Goal: Find specific page/section: Locate item on page

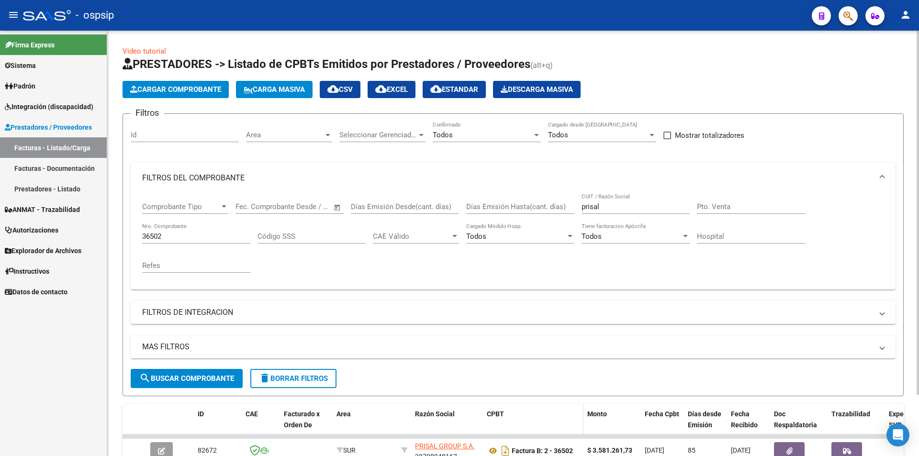
scroll to position [72, 0]
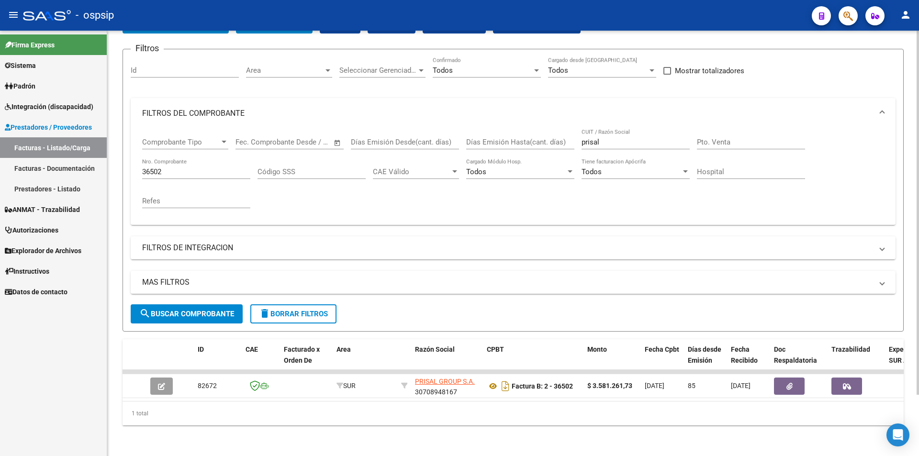
click at [192, 168] on input "36502" at bounding box center [196, 172] width 108 height 9
type input "3"
click at [537, 68] on div "Todos Confirmado" at bounding box center [487, 67] width 108 height 21
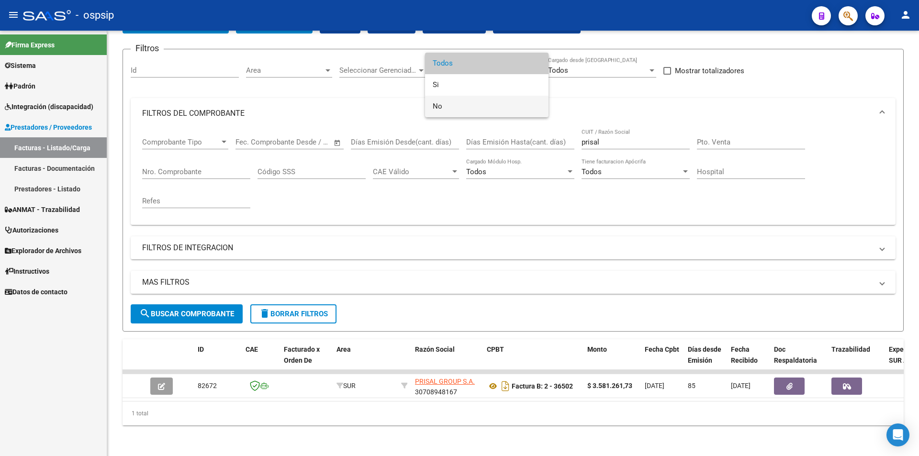
click at [439, 107] on span "No" at bounding box center [487, 107] width 108 height 22
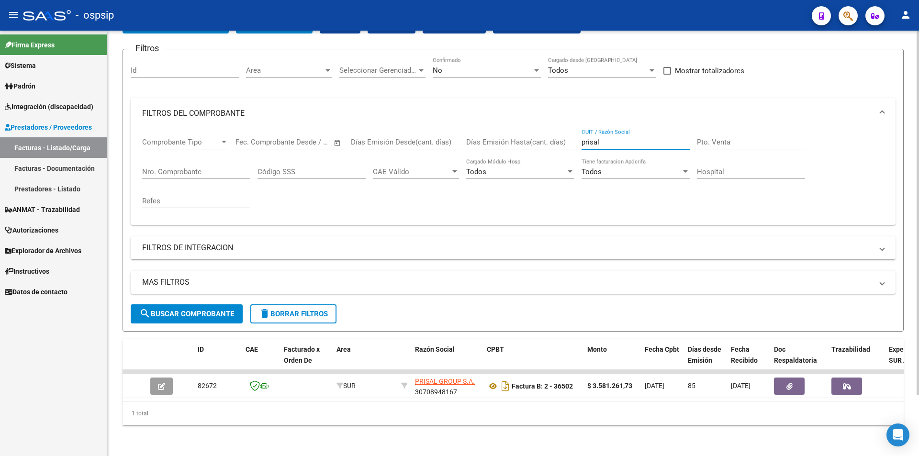
click at [613, 138] on input "prisal" at bounding box center [636, 142] width 108 height 9
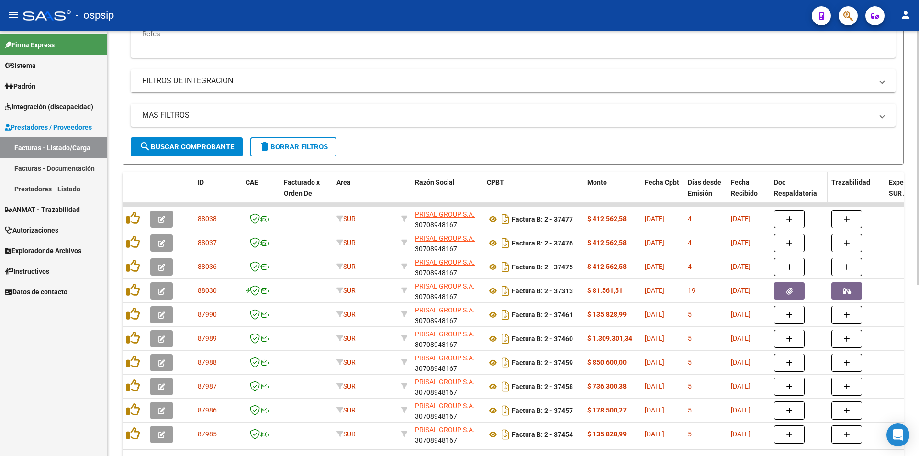
scroll to position [263, 0]
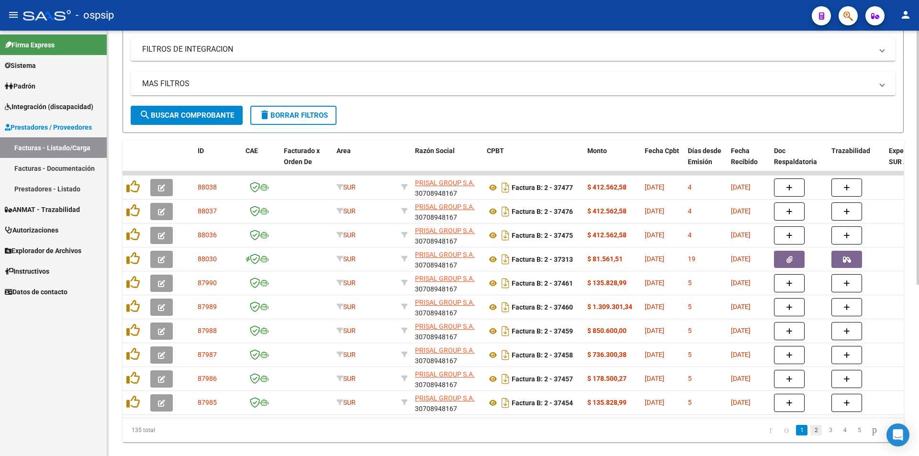
click at [811, 436] on link "2" at bounding box center [816, 430] width 11 height 11
click at [825, 436] on link "3" at bounding box center [830, 430] width 11 height 11
click at [839, 436] on link "4" at bounding box center [844, 430] width 11 height 11
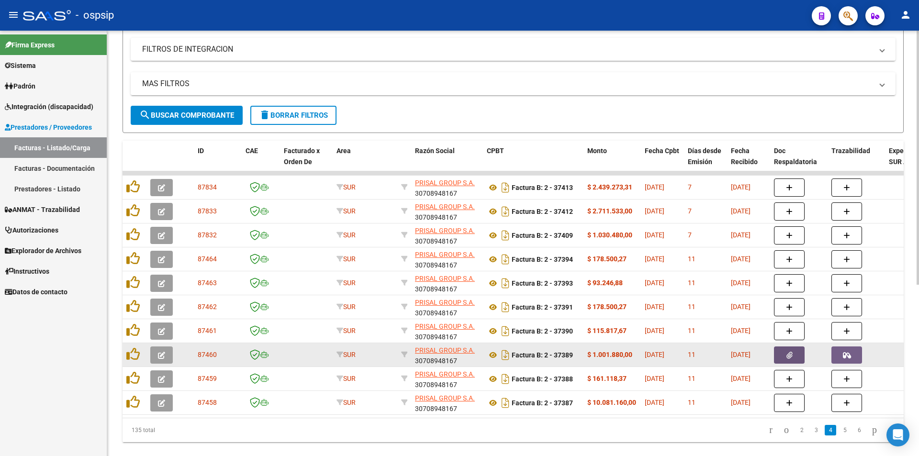
click at [788, 356] on icon "button" at bounding box center [790, 355] width 6 height 7
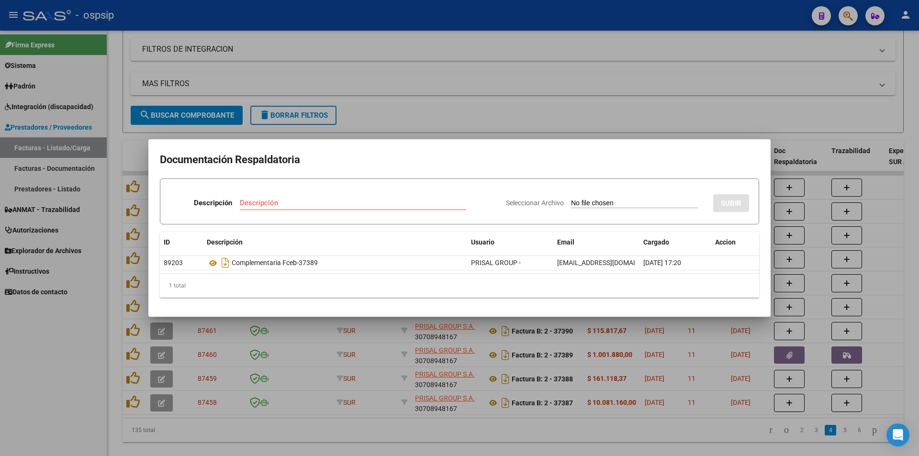
click at [622, 434] on div at bounding box center [459, 228] width 919 height 456
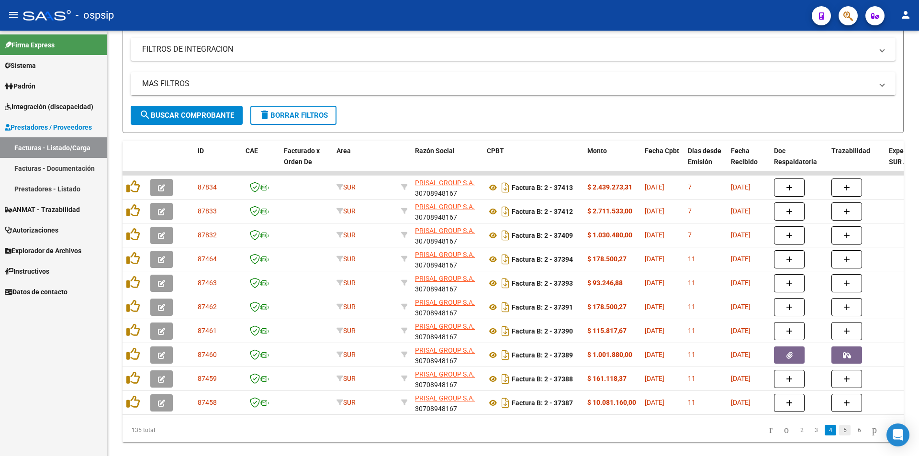
click at [839, 435] on link "5" at bounding box center [844, 430] width 11 height 11
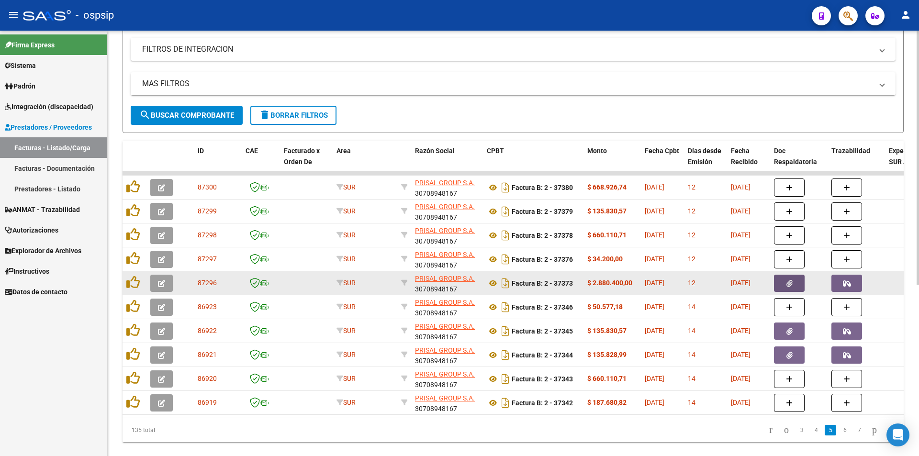
click at [783, 281] on button "button" at bounding box center [789, 283] width 31 height 17
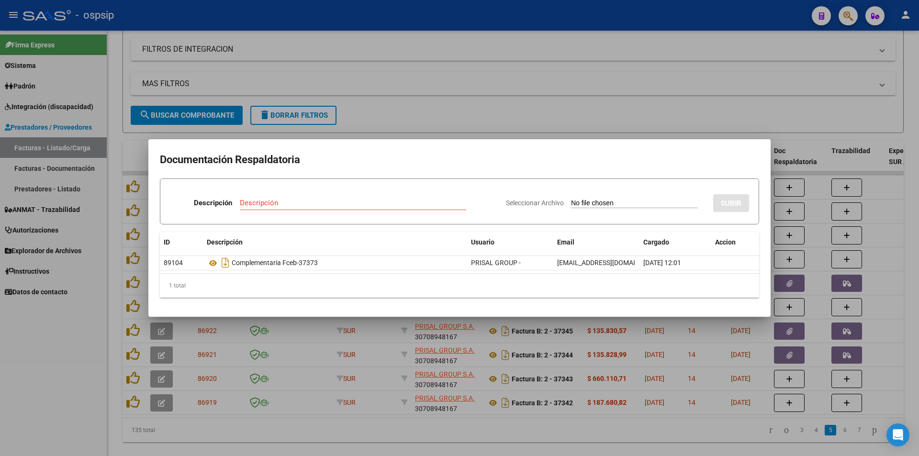
click at [646, 438] on div at bounding box center [459, 228] width 919 height 456
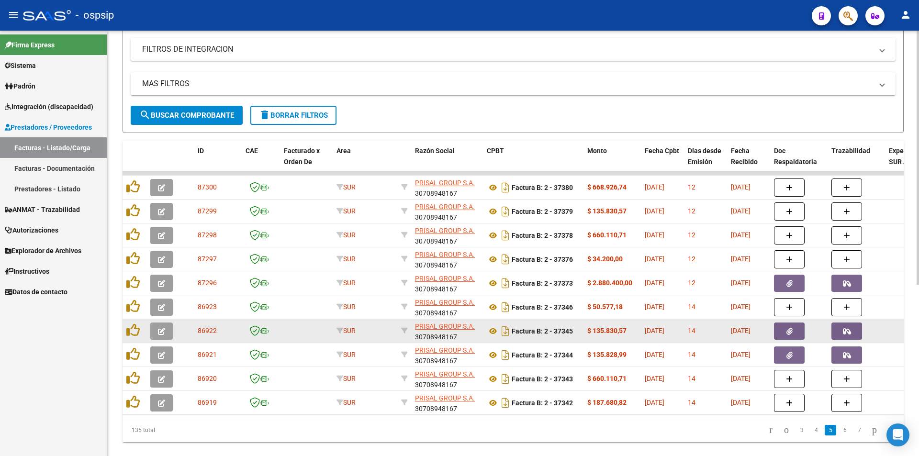
click at [795, 335] on button "button" at bounding box center [789, 331] width 31 height 17
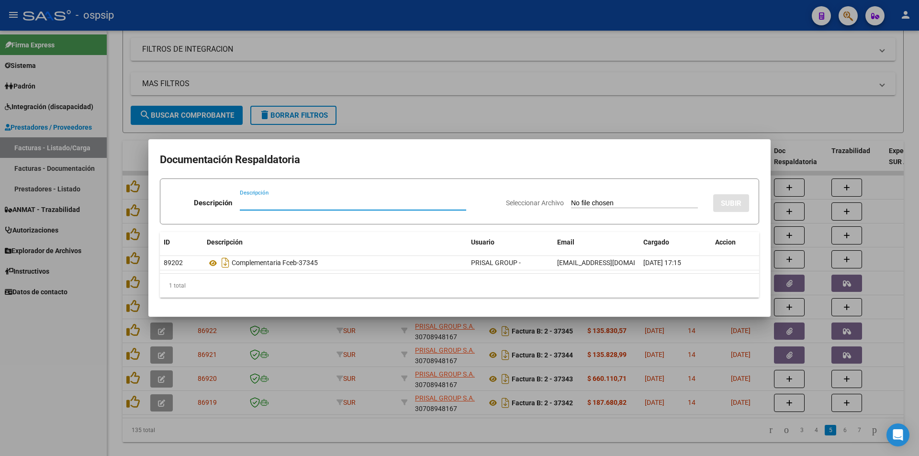
click at [616, 436] on div at bounding box center [459, 228] width 919 height 456
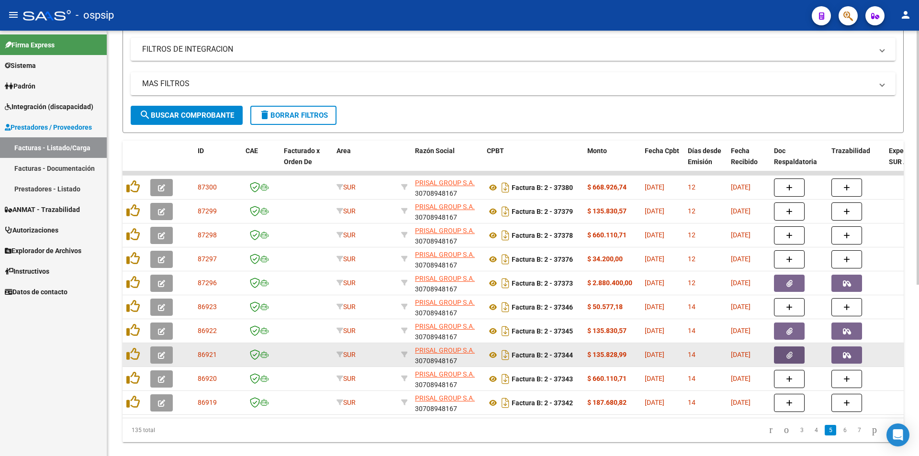
click at [801, 352] on button "button" at bounding box center [789, 355] width 31 height 17
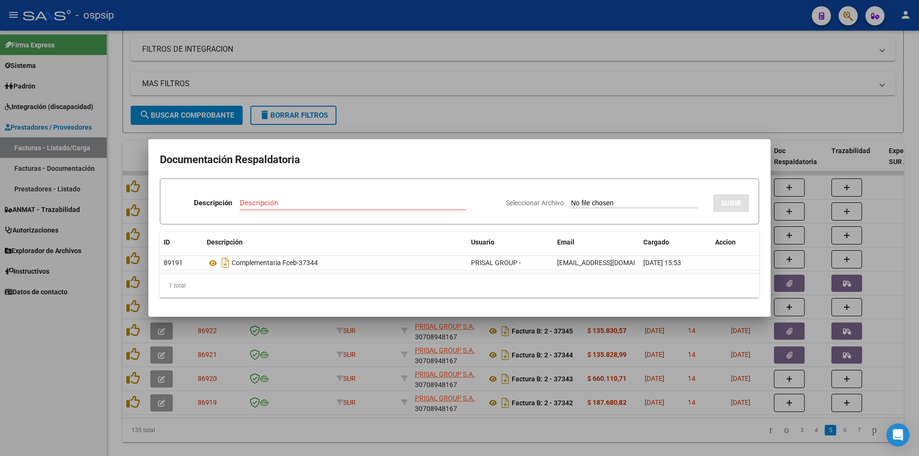
click at [590, 442] on div at bounding box center [459, 228] width 919 height 456
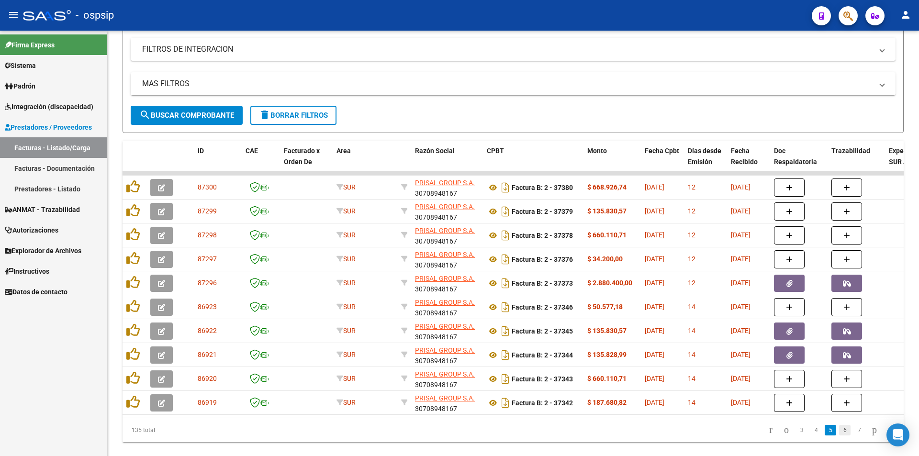
click at [839, 436] on link "6" at bounding box center [844, 430] width 11 height 11
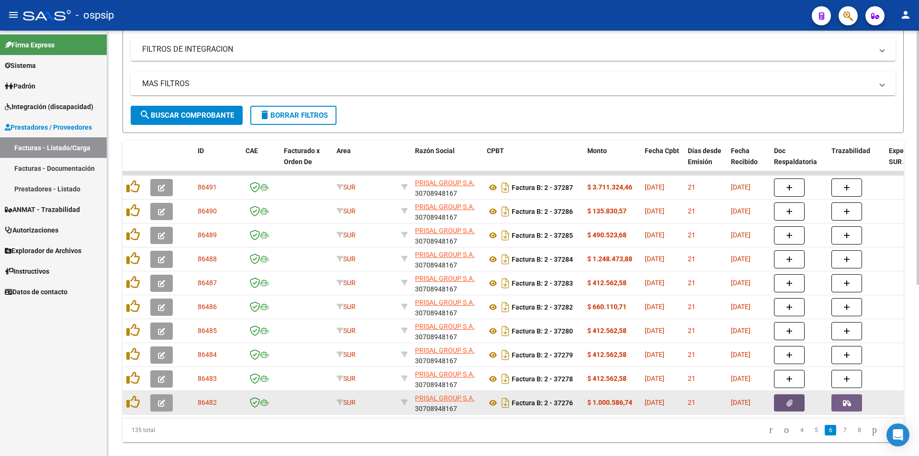
click at [791, 401] on icon "button" at bounding box center [790, 403] width 6 height 7
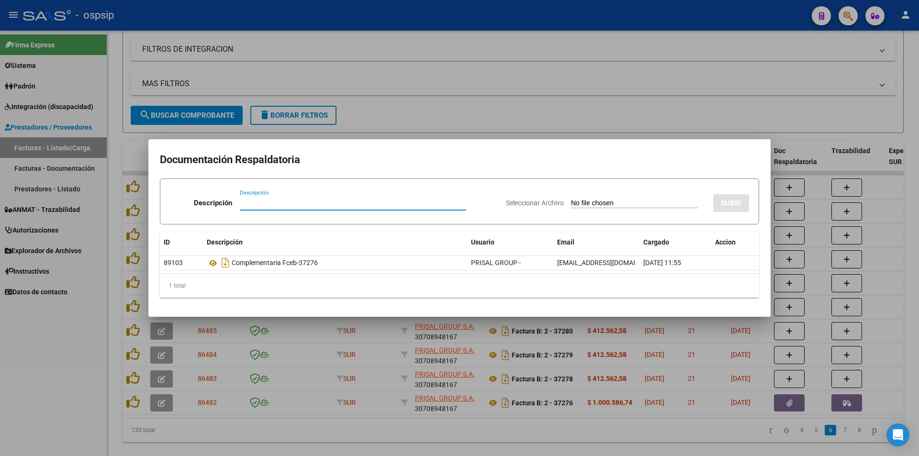
drag, startPoint x: 631, startPoint y: 437, endPoint x: 688, endPoint y: 435, distance: 56.0
click at [632, 436] on div at bounding box center [459, 228] width 919 height 456
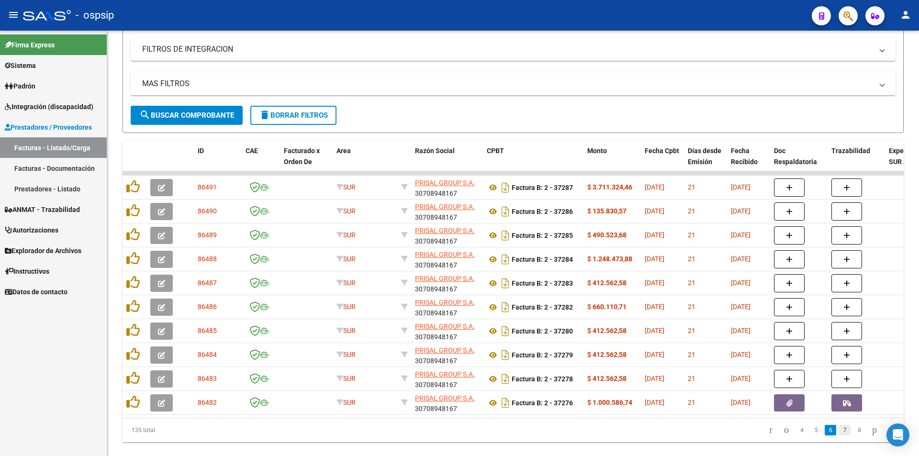
click at [839, 436] on link "7" at bounding box center [844, 430] width 11 height 11
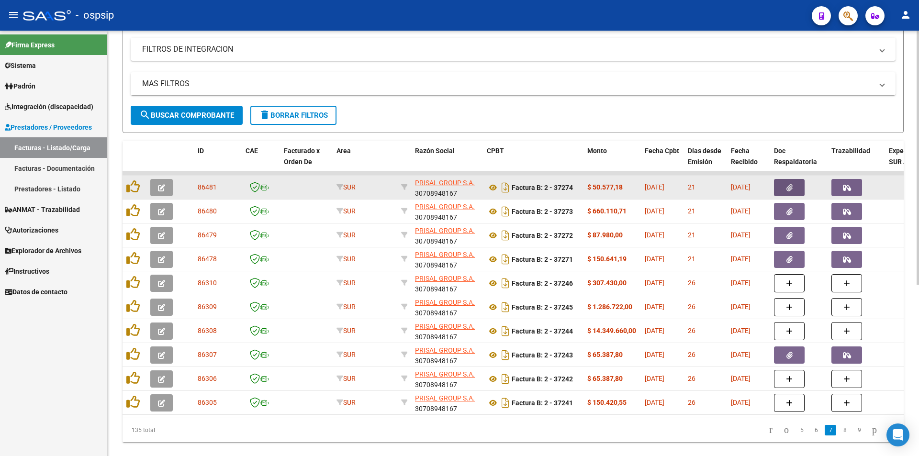
click at [790, 188] on icon "button" at bounding box center [790, 187] width 6 height 7
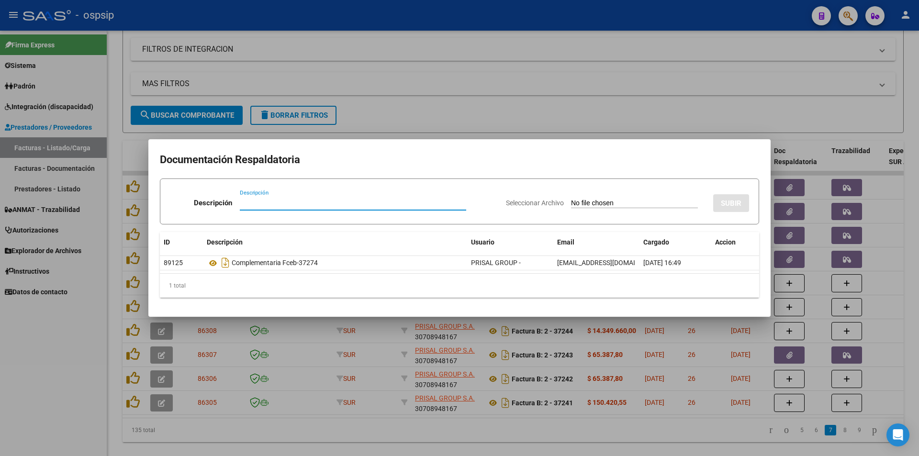
click at [598, 426] on div at bounding box center [459, 228] width 919 height 456
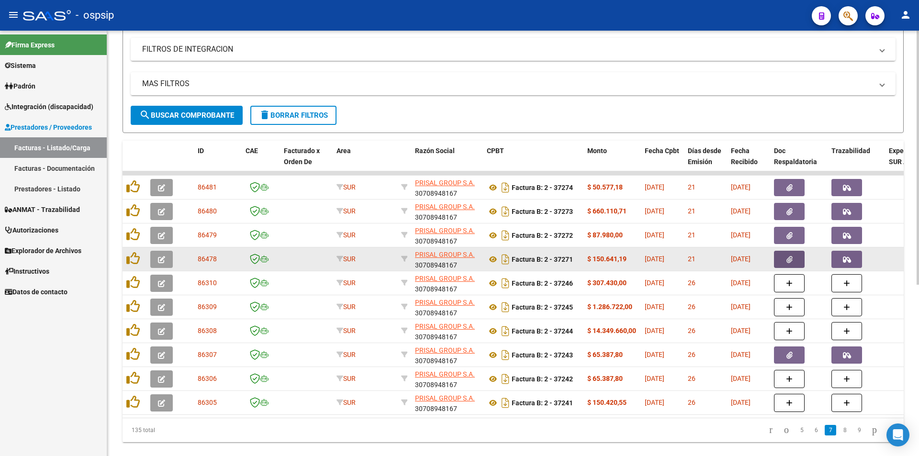
click at [797, 256] on button "button" at bounding box center [789, 259] width 31 height 17
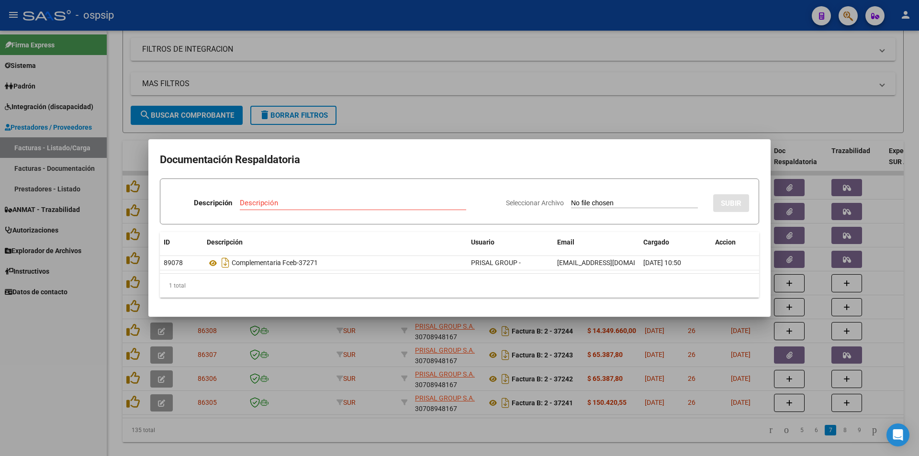
click at [619, 443] on div at bounding box center [459, 228] width 919 height 456
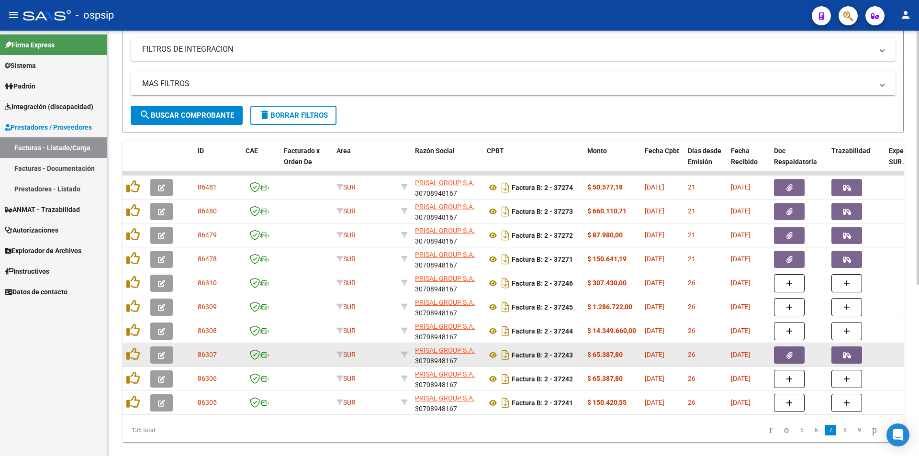
click at [793, 349] on button "button" at bounding box center [789, 355] width 31 height 17
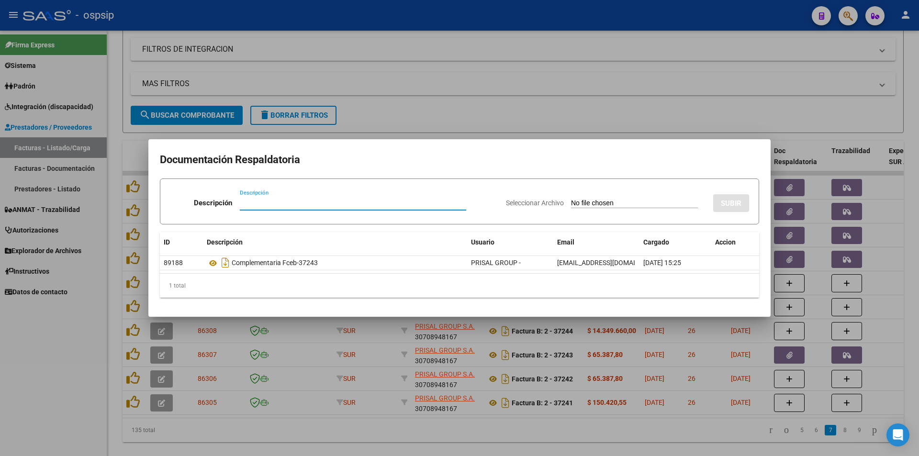
click at [567, 424] on div at bounding box center [459, 228] width 919 height 456
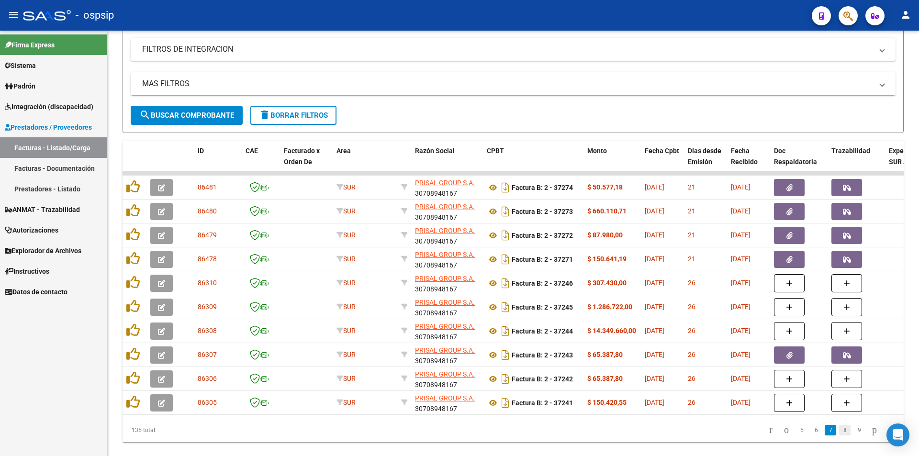
click at [839, 436] on link "8" at bounding box center [844, 430] width 11 height 11
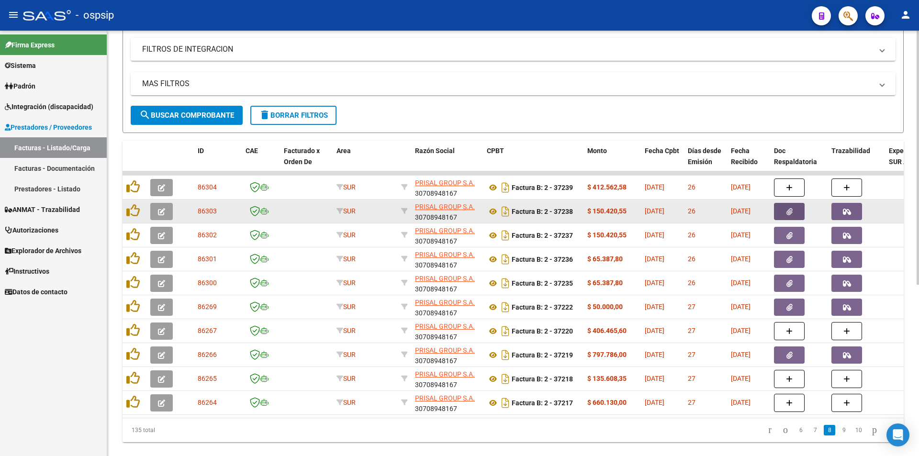
click at [792, 215] on icon "button" at bounding box center [790, 211] width 6 height 7
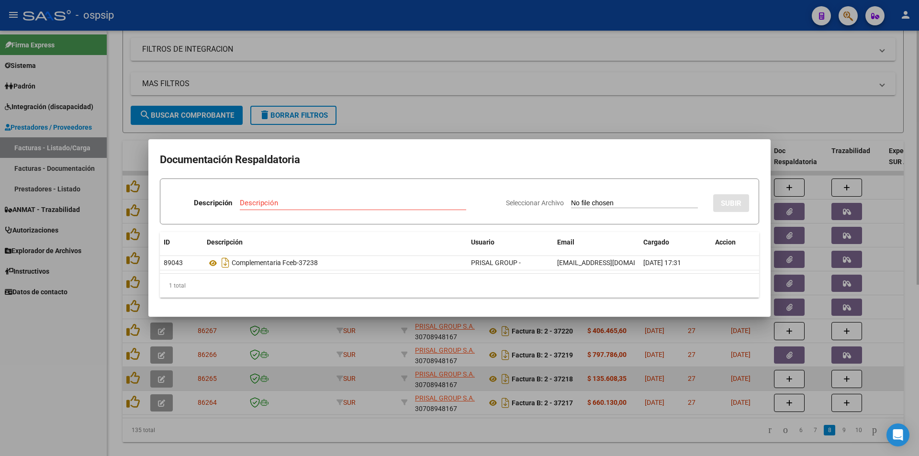
drag, startPoint x: 657, startPoint y: 436, endPoint x: 754, endPoint y: 386, distance: 108.4
click at [659, 433] on div at bounding box center [459, 228] width 919 height 456
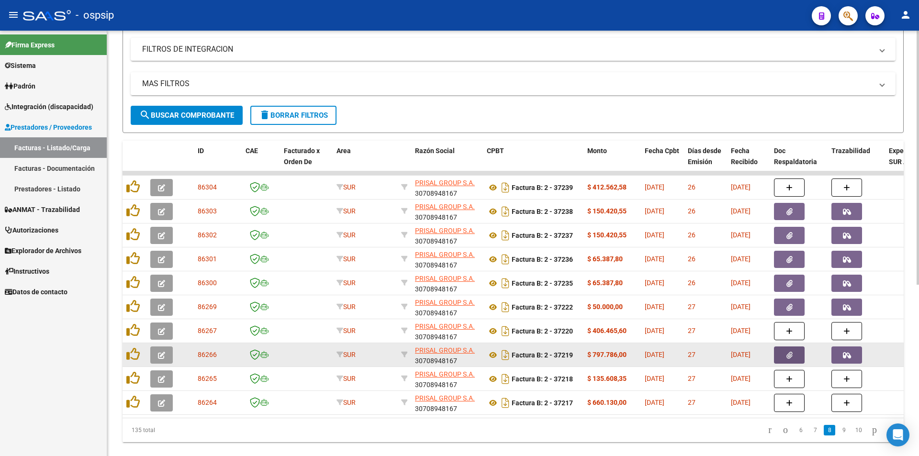
click at [797, 356] on button "button" at bounding box center [789, 355] width 31 height 17
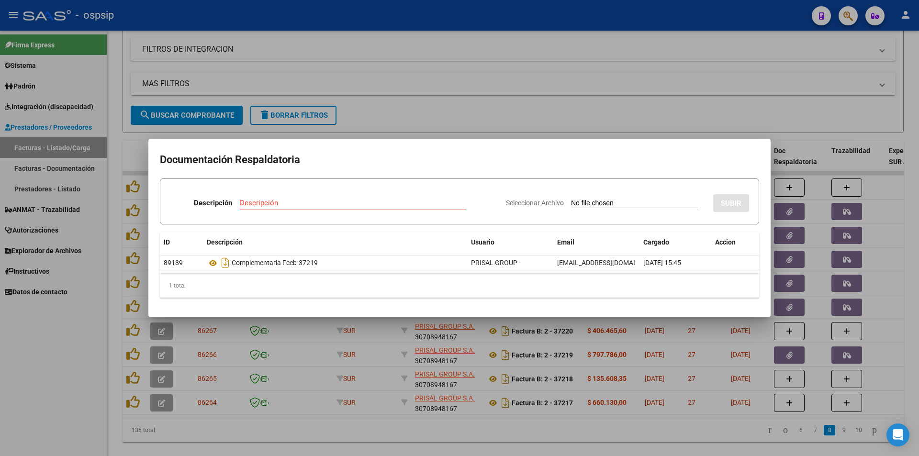
click at [596, 428] on div at bounding box center [459, 228] width 919 height 456
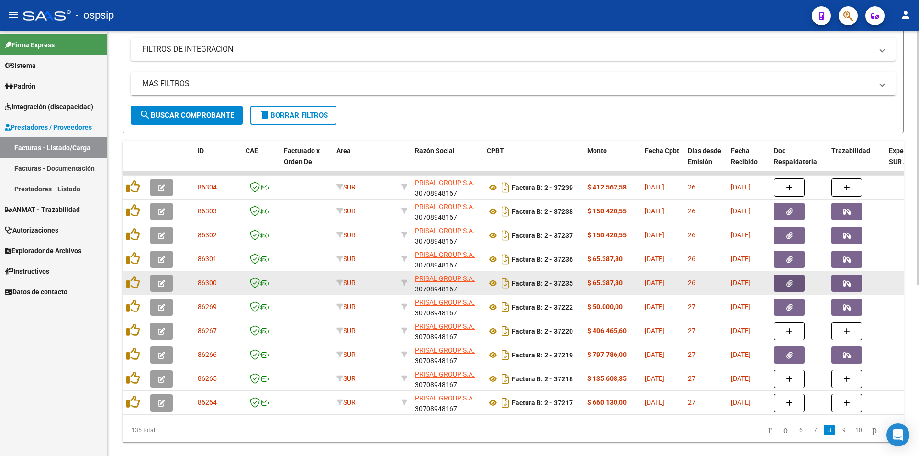
click at [791, 280] on icon "button" at bounding box center [790, 283] width 6 height 7
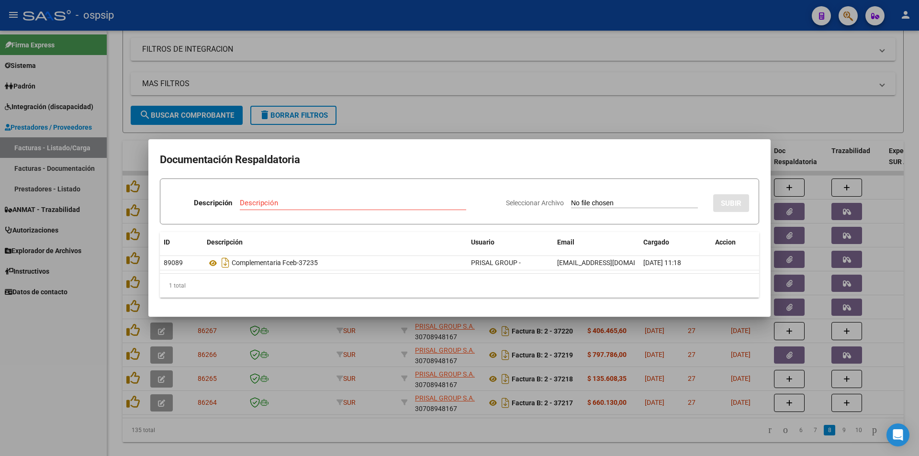
click at [651, 439] on div at bounding box center [459, 228] width 919 height 456
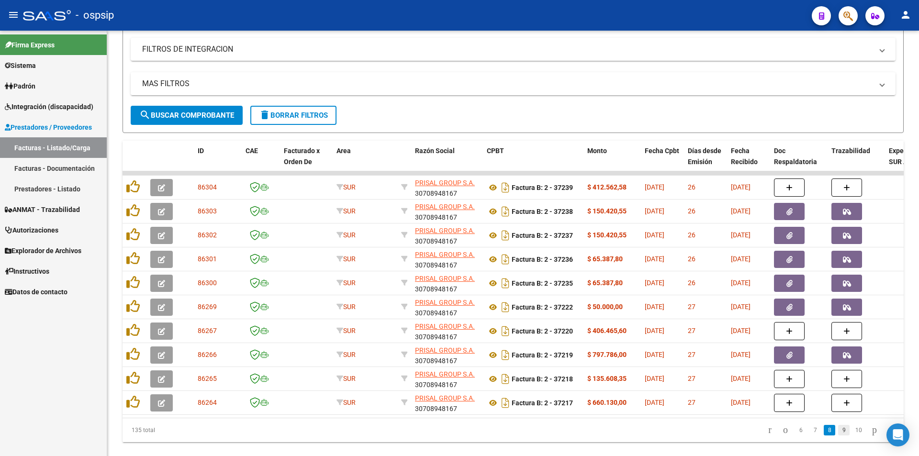
click at [838, 436] on link "9" at bounding box center [843, 430] width 11 height 11
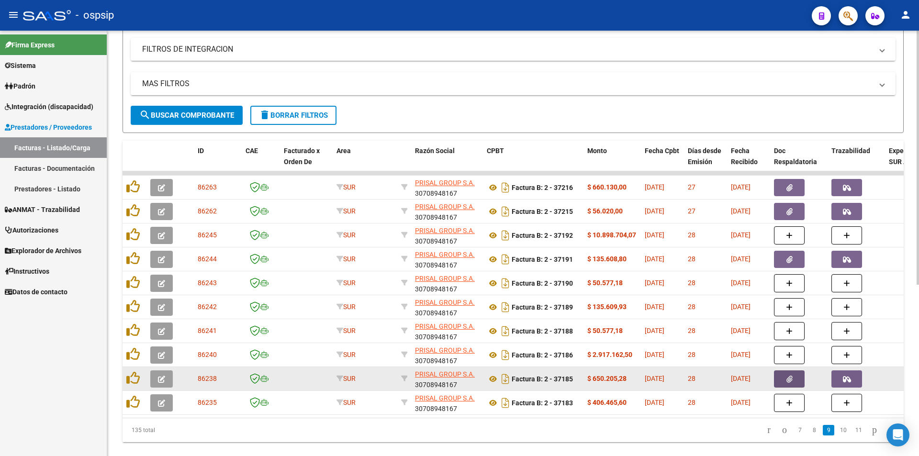
click at [796, 380] on button "button" at bounding box center [789, 379] width 31 height 17
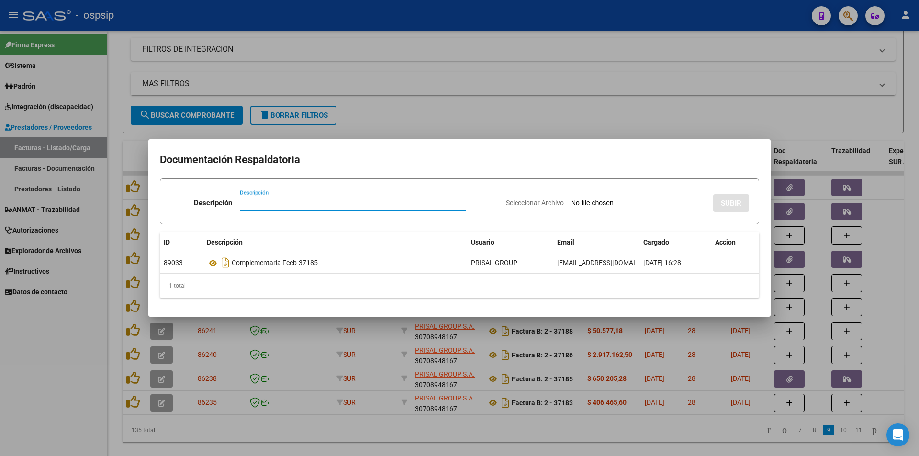
click at [676, 440] on div at bounding box center [459, 228] width 919 height 456
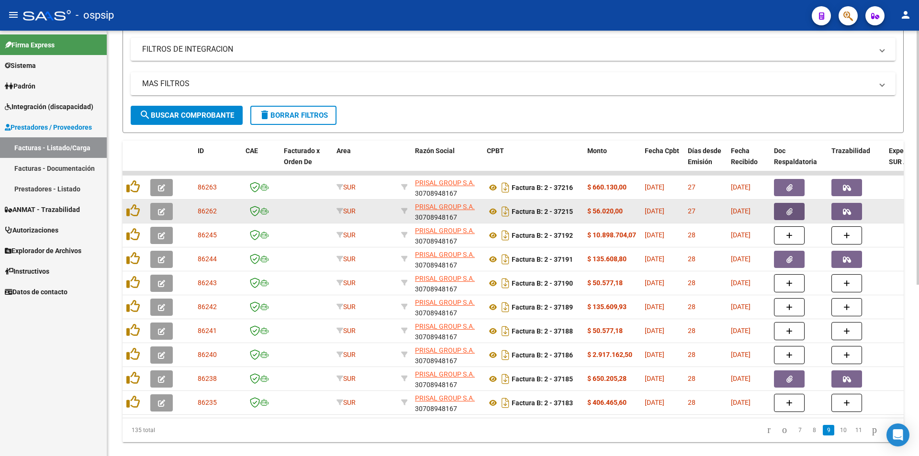
click at [788, 210] on icon "button" at bounding box center [790, 211] width 6 height 7
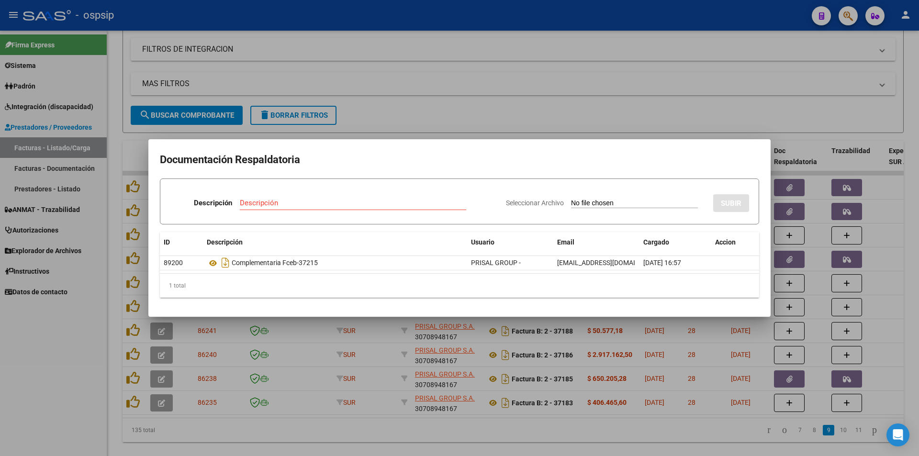
drag, startPoint x: 670, startPoint y: 430, endPoint x: 774, endPoint y: 440, distance: 104.3
click at [670, 429] on div at bounding box center [459, 228] width 919 height 456
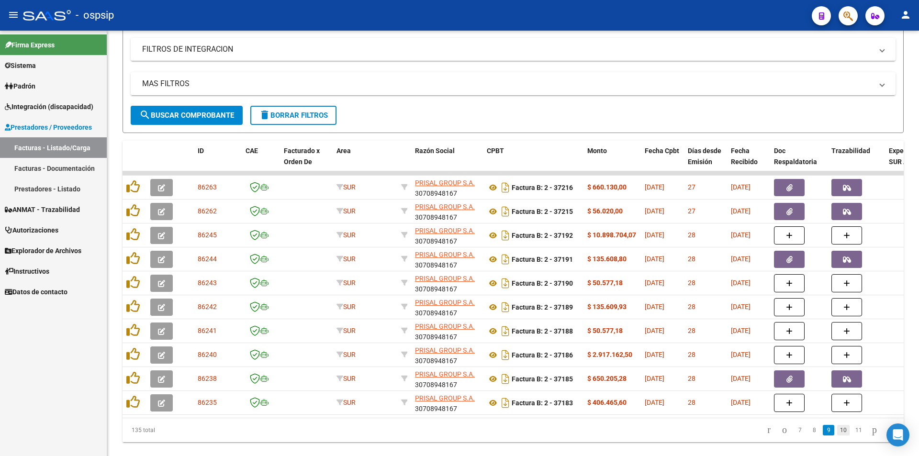
click at [837, 434] on link "10" at bounding box center [843, 430] width 12 height 11
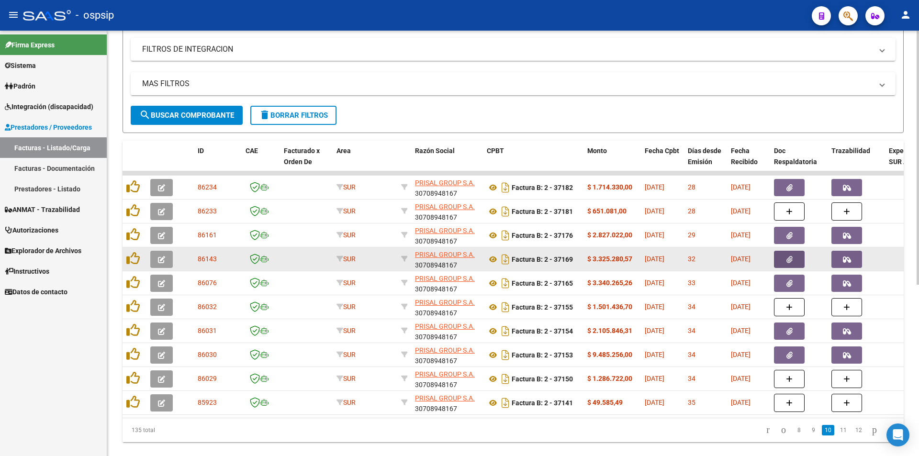
click at [789, 255] on span "button" at bounding box center [790, 259] width 6 height 9
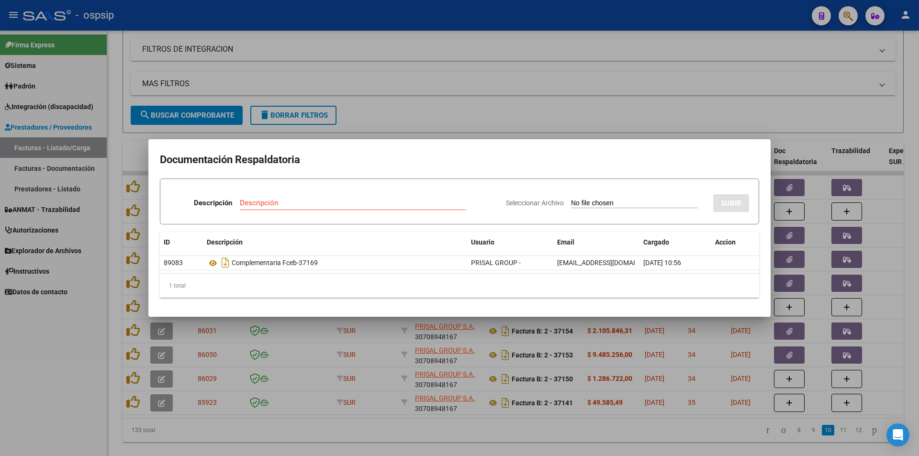
click at [667, 430] on div at bounding box center [459, 228] width 919 height 456
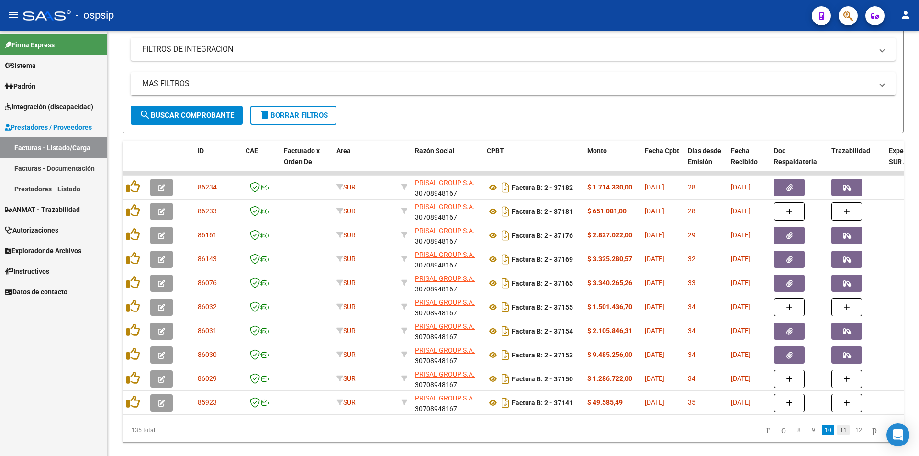
click at [837, 436] on link "11" at bounding box center [843, 430] width 12 height 11
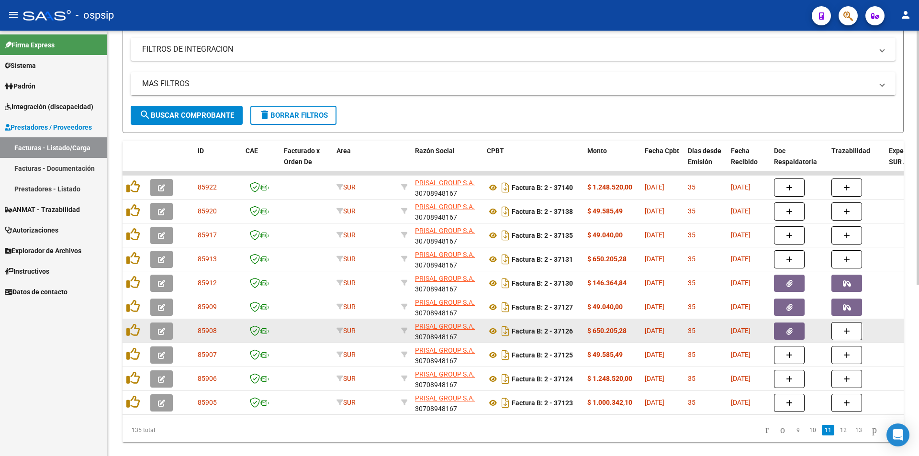
click at [792, 338] on button "button" at bounding box center [789, 331] width 31 height 17
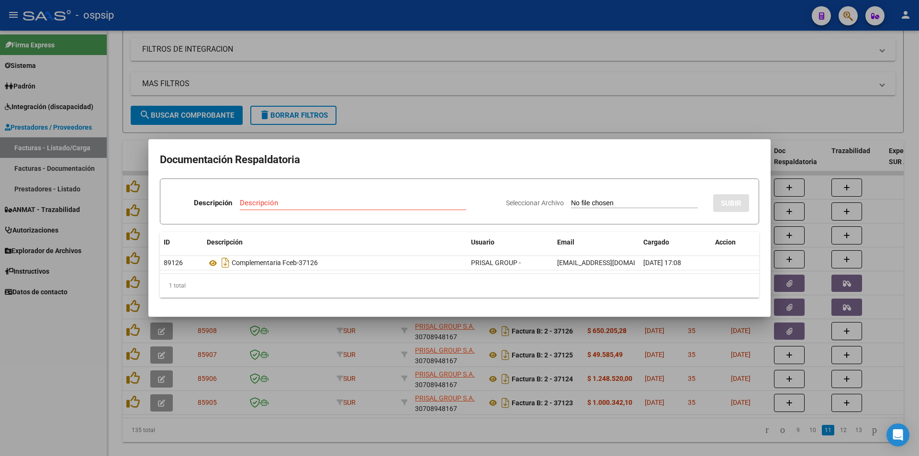
click at [636, 434] on div at bounding box center [459, 228] width 919 height 456
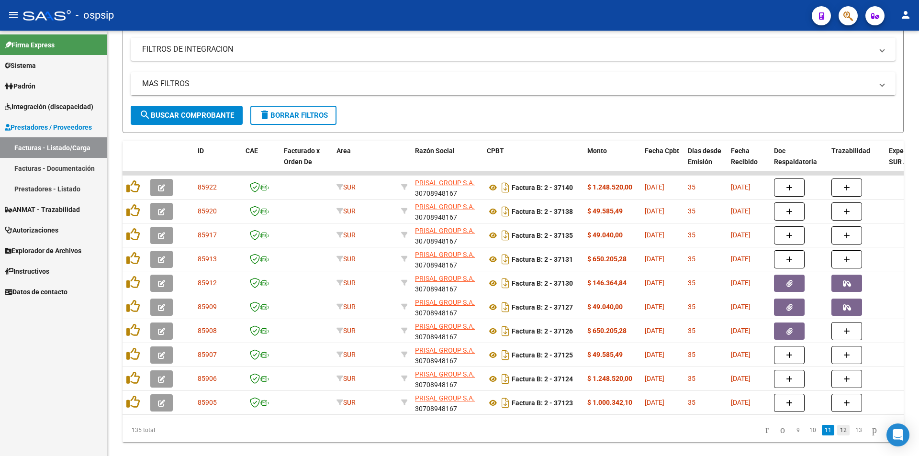
click at [837, 436] on link "12" at bounding box center [843, 430] width 12 height 11
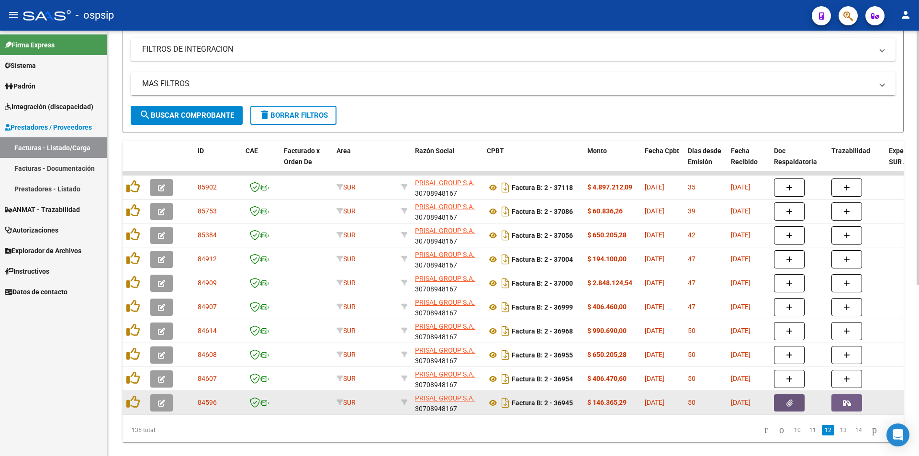
click at [790, 405] on icon "button" at bounding box center [790, 403] width 6 height 7
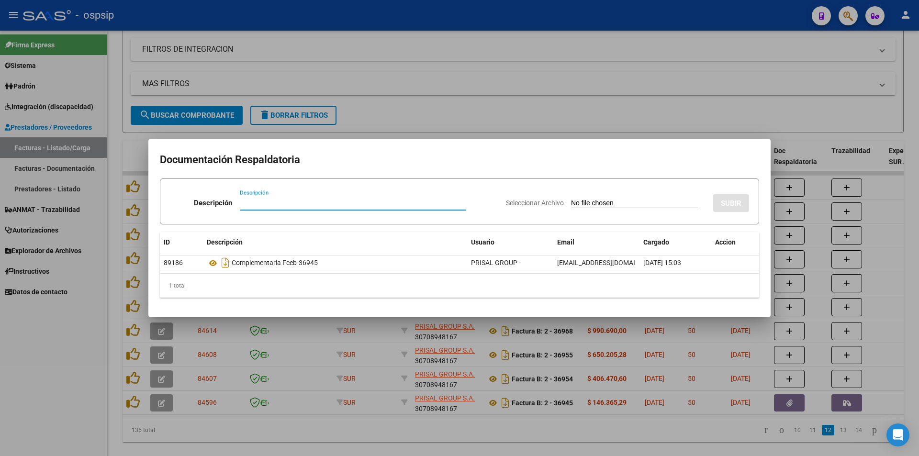
click at [595, 442] on div at bounding box center [459, 228] width 919 height 456
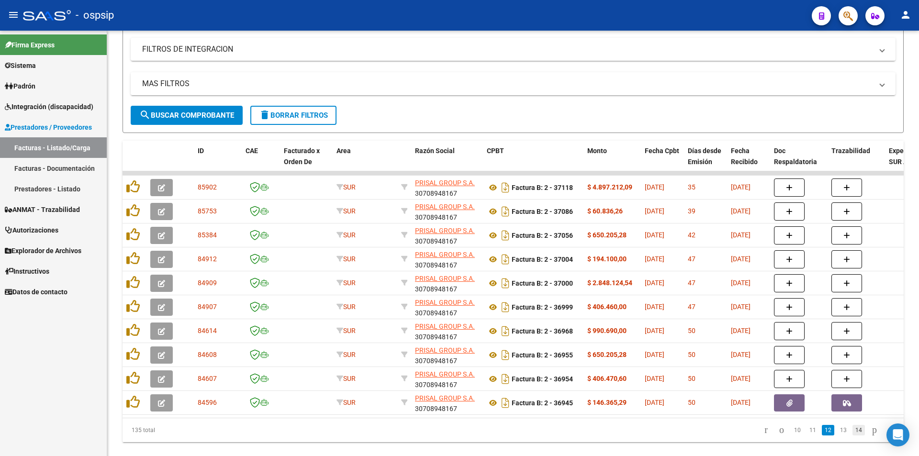
click at [854, 436] on link "14" at bounding box center [859, 430] width 12 height 11
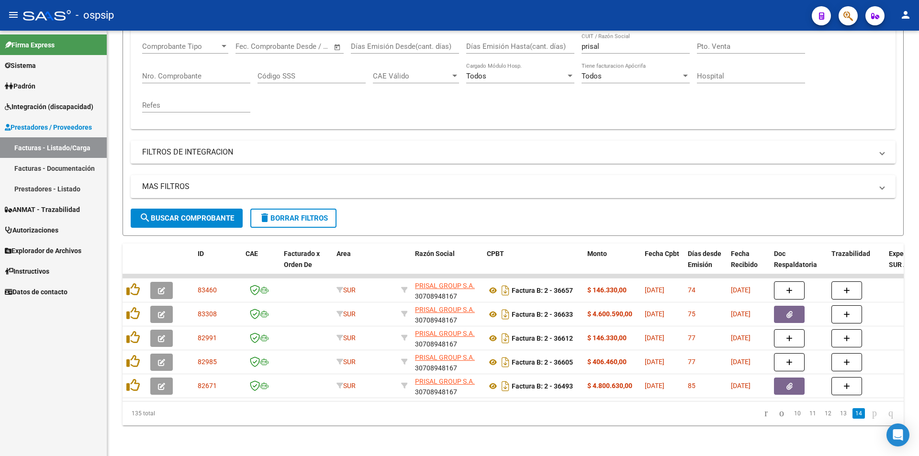
scroll to position [168, 0]
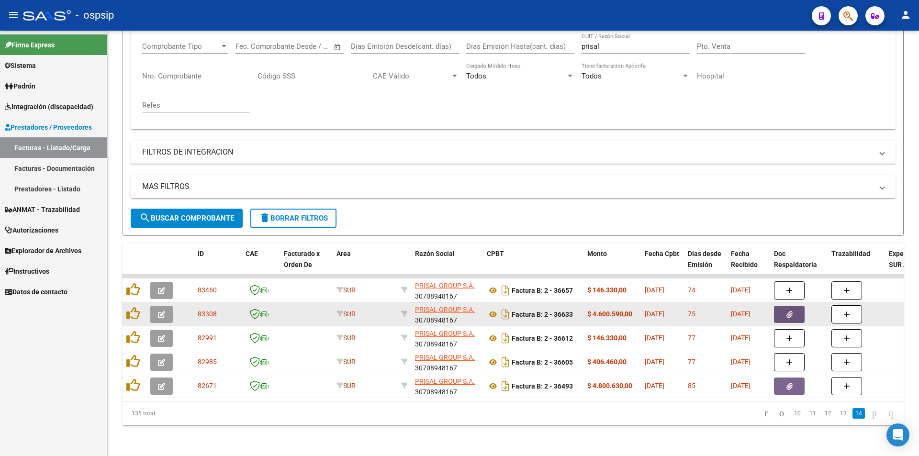
click at [789, 311] on icon "button" at bounding box center [790, 314] width 6 height 7
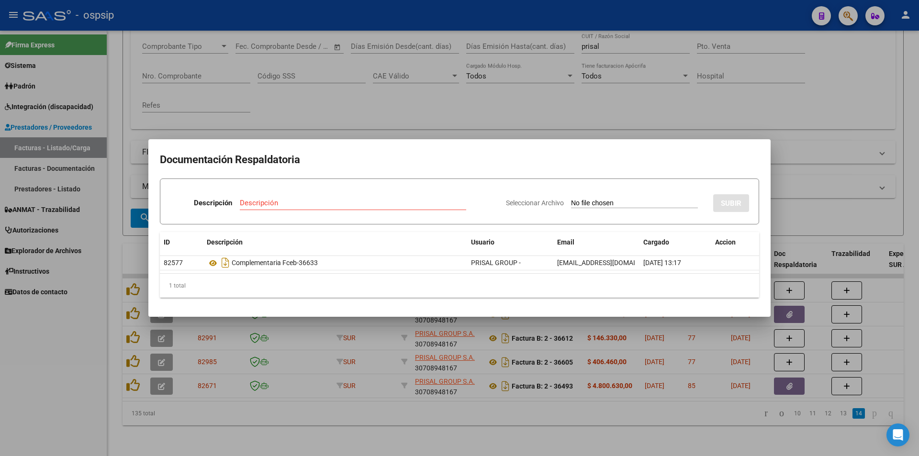
click at [660, 435] on div at bounding box center [459, 228] width 919 height 456
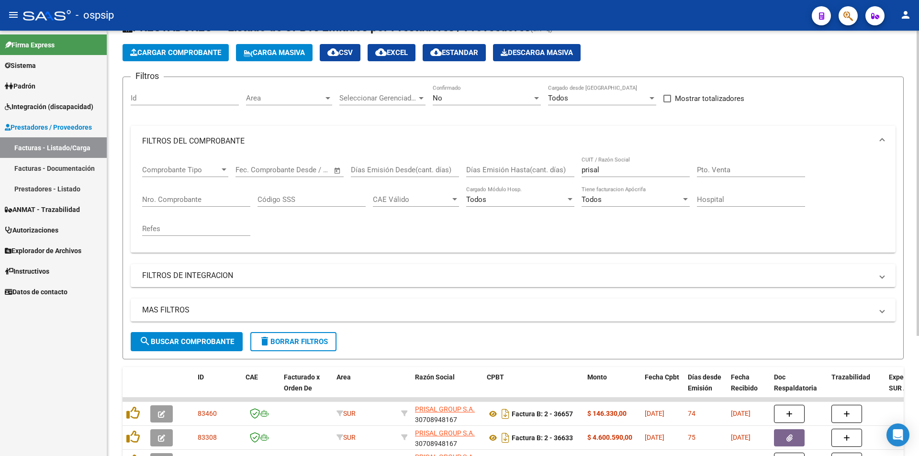
scroll to position [24, 0]
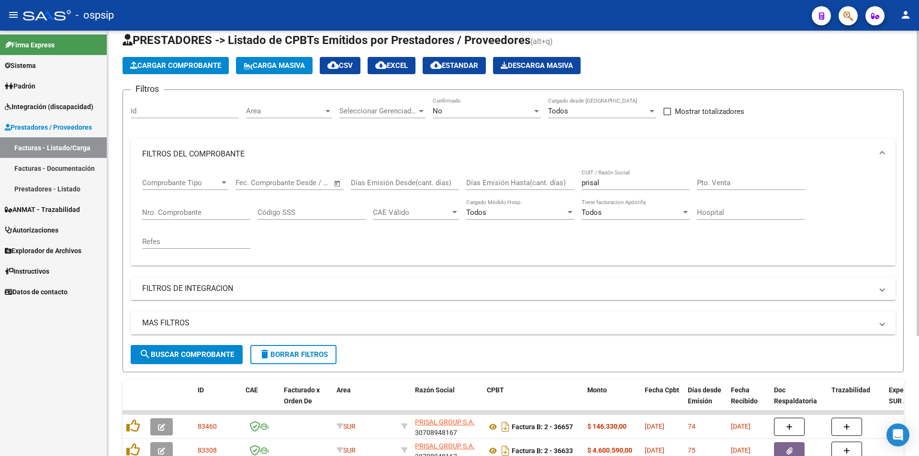
click at [915, 337] on div "Video tutorial PRESTADORES -> Listado de CPBTs Emitidos por Prestadores / Prove…" at bounding box center [513, 300] width 812 height 586
